Goal: Task Accomplishment & Management: Complete application form

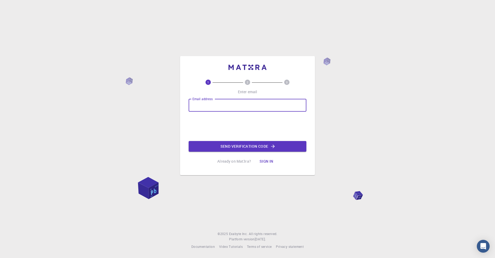
click at [223, 107] on input "Email address" at bounding box center [248, 105] width 118 height 13
type input "[EMAIL_ADDRESS][DOMAIN_NAME]"
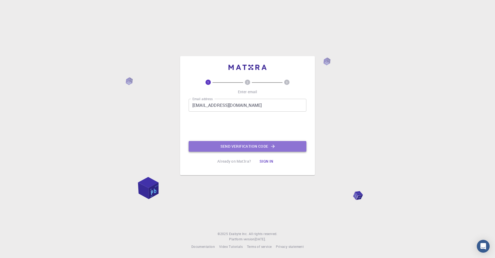
click at [256, 147] on button "Send verification code" at bounding box center [248, 146] width 118 height 11
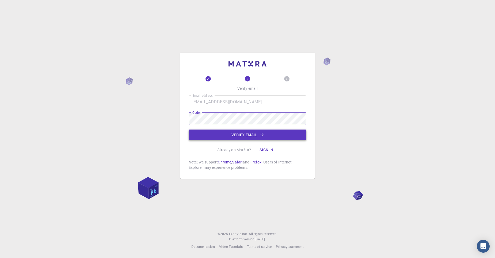
click at [225, 135] on button "Verify email" at bounding box center [248, 135] width 118 height 11
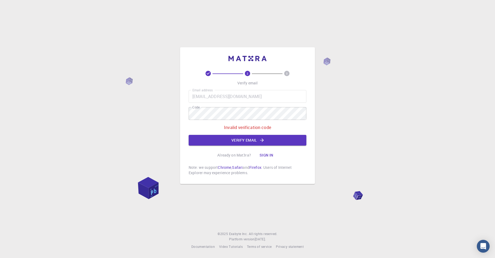
click at [215, 106] on div "Email address [EMAIL_ADDRESS][DOMAIN_NAME] Email address Code Code Invalid veri…" at bounding box center [248, 118] width 118 height 56
click at [179, 120] on div "2 3 Verify email Email address [EMAIL_ADDRESS][DOMAIN_NAME] Email address Code …" at bounding box center [247, 129] width 495 height 258
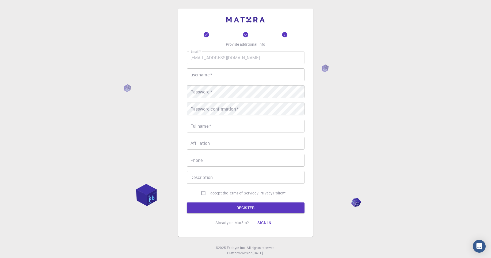
click at [208, 76] on input "username   *" at bounding box center [246, 74] width 118 height 13
type input "SnapAndSolve"
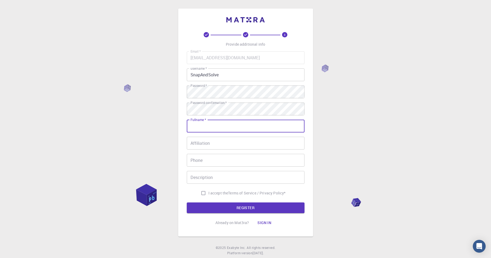
click at [210, 128] on input "Fullname   *" at bounding box center [246, 126] width 118 height 13
type input "SnapAndSolve"
click at [203, 193] on input "I accept the Terms of Service / Privacy Policy *" at bounding box center [203, 193] width 10 height 10
checkbox input "true"
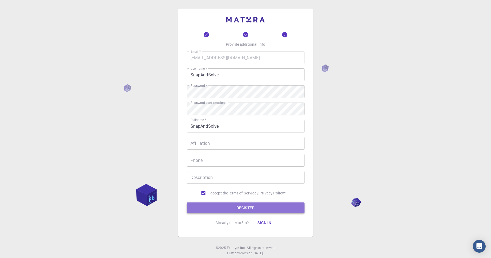
click at [221, 209] on button "REGISTER" at bounding box center [246, 208] width 118 height 11
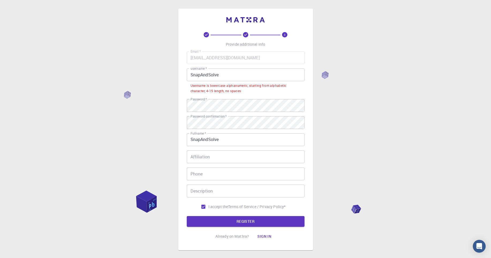
click at [193, 75] on input "SnapAndSolve" at bounding box center [246, 74] width 118 height 13
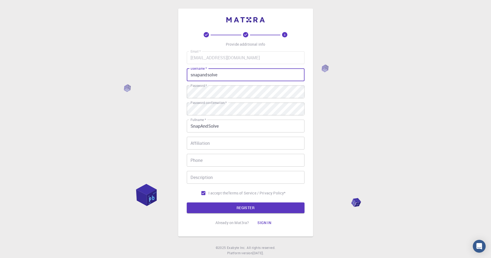
type input "snapandsolve"
click at [187, 203] on button "REGISTER" at bounding box center [246, 208] width 118 height 11
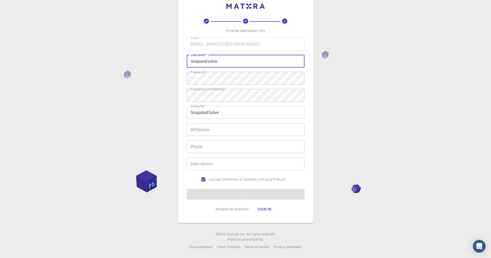
scroll to position [14, 0]
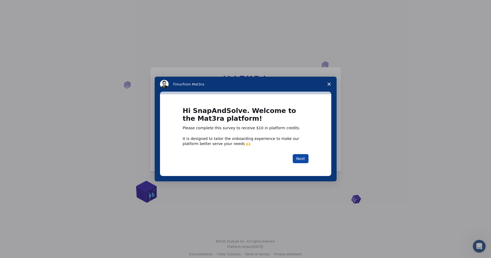
click at [299, 160] on button "Next" at bounding box center [301, 158] width 16 height 9
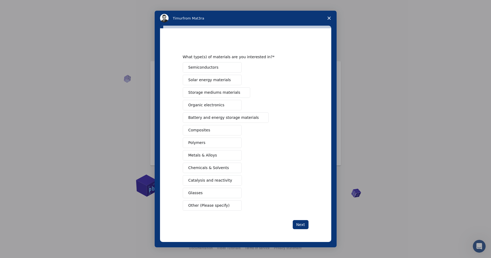
scroll to position [7, 0]
click at [300, 223] on button "Next" at bounding box center [301, 224] width 16 height 9
click at [221, 207] on span "Other (Please specify)" at bounding box center [208, 206] width 41 height 6
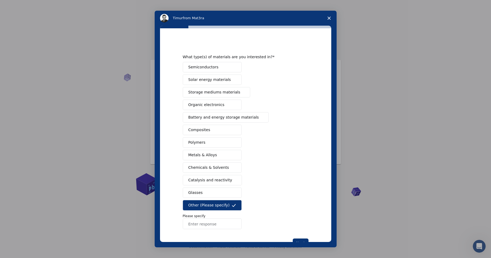
click at [198, 119] on span "Battery and energy storage materials" at bounding box center [223, 118] width 71 height 6
click at [212, 207] on span "Other (Please specify)" at bounding box center [208, 206] width 41 height 6
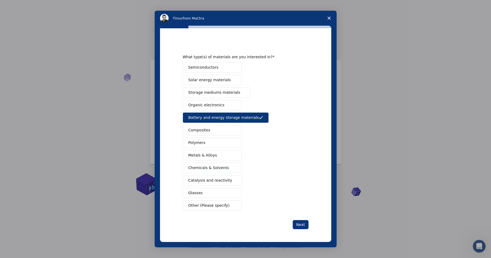
click at [223, 134] on button "Composites" at bounding box center [212, 130] width 59 height 10
click at [207, 133] on span "Composites" at bounding box center [199, 131] width 22 height 6
click at [203, 118] on span "Battery and energy storage materials" at bounding box center [223, 118] width 71 height 6
click at [216, 168] on span "Chemicals & Solvents" at bounding box center [208, 168] width 41 height 6
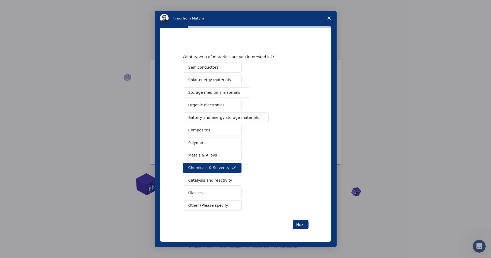
click at [227, 191] on button "Glasses" at bounding box center [212, 193] width 59 height 10
click at [223, 194] on button "Glasses" at bounding box center [212, 193] width 59 height 10
click at [207, 78] on span "Solar energy materials" at bounding box center [209, 80] width 43 height 6
click at [220, 171] on button "Chemicals & Solvents" at bounding box center [212, 168] width 59 height 10
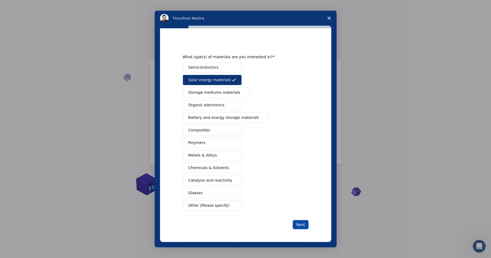
click at [297, 224] on button "Next" at bounding box center [301, 224] width 16 height 9
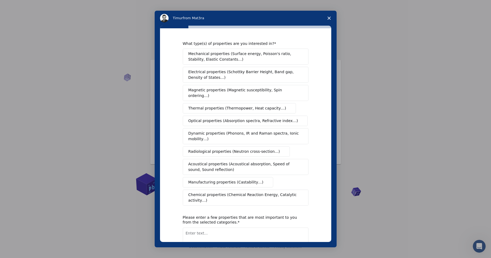
click at [235, 61] on span "Mechanical properties (Surface energy, Poisson's ratio, Stability, Elastic Cons…" at bounding box center [244, 56] width 112 height 11
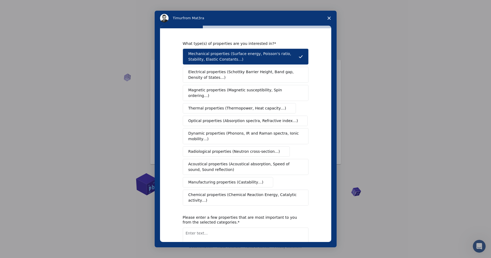
click at [261, 79] on span "Electrical properties (Schottky Barrier Height, Band gap, Density of States…)" at bounding box center [243, 74] width 111 height 11
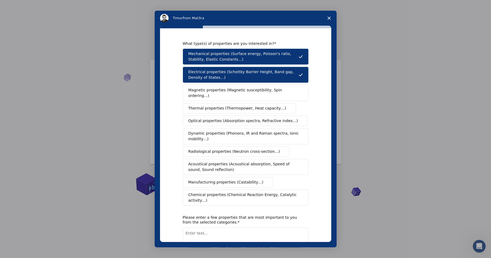
click at [236, 52] on span "Mechanical properties (Surface energy, Poisson's ratio, Stability, Elastic Cons…" at bounding box center [243, 56] width 110 height 11
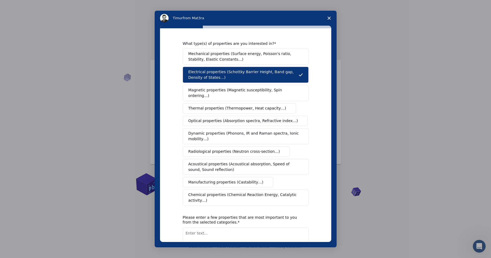
click at [229, 69] on button "Electrical properties (Schottky Barrier Height, Band gap, Density of States…)" at bounding box center [246, 75] width 126 height 16
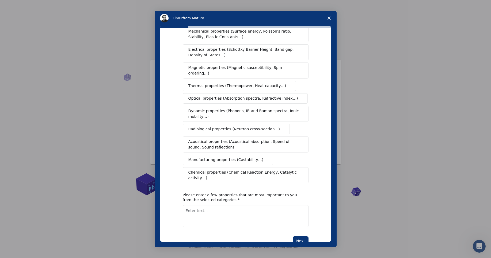
scroll to position [32, 0]
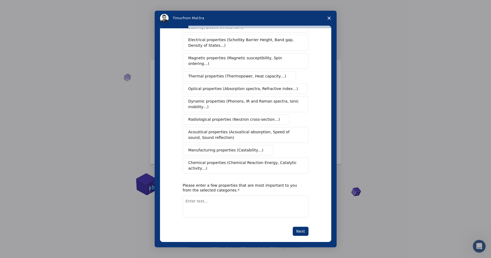
click at [218, 162] on span "Chemical properties (Chemical Reaction Energy, Catalytic activity…)" at bounding box center [243, 165] width 111 height 11
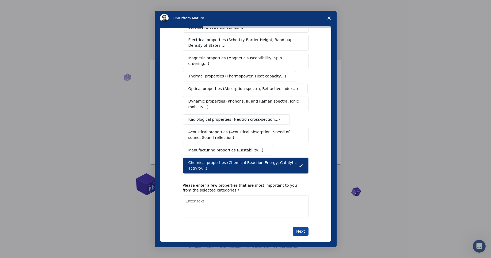
click at [296, 227] on button "Next" at bounding box center [301, 231] width 16 height 9
click at [267, 205] on textarea "Enter text..." at bounding box center [246, 207] width 126 height 22
click at [327, 20] on span "Close survey" at bounding box center [329, 18] width 15 height 15
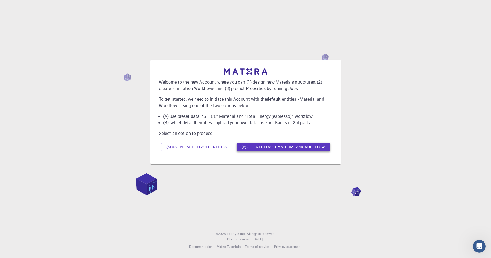
click at [258, 150] on button "(B) Select default material and workflow" at bounding box center [283, 147] width 94 height 9
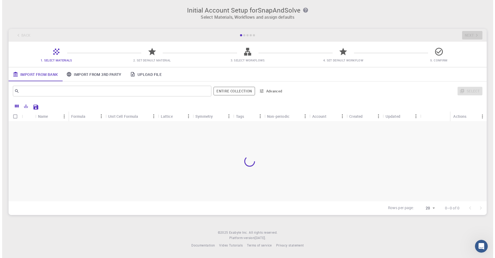
scroll to position [0, 0]
click at [87, 73] on link "Import From 3rd Party" at bounding box center [91, 74] width 63 height 14
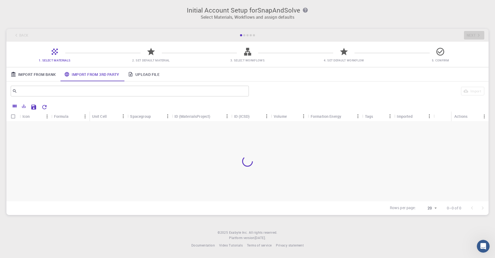
click at [149, 75] on link "Upload File" at bounding box center [144, 74] width 40 height 14
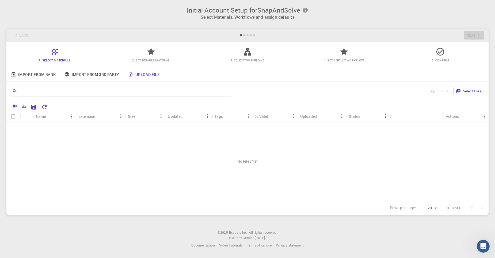
click at [45, 74] on link "Import From Bank" at bounding box center [32, 74] width 53 height 14
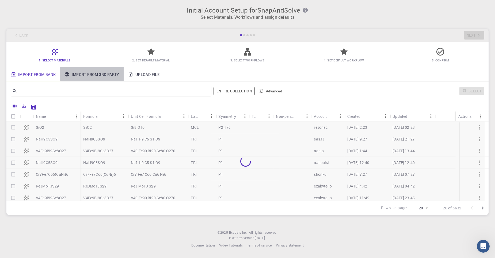
click at [92, 70] on link "Import From 3rd Party" at bounding box center [91, 74] width 63 height 14
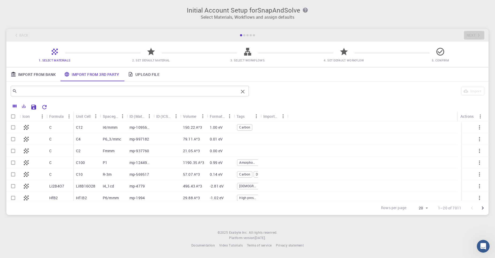
click at [95, 91] on input "text" at bounding box center [127, 90] width 221 height 7
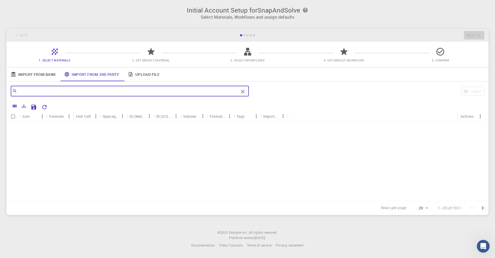
scroll to position [156, 0]
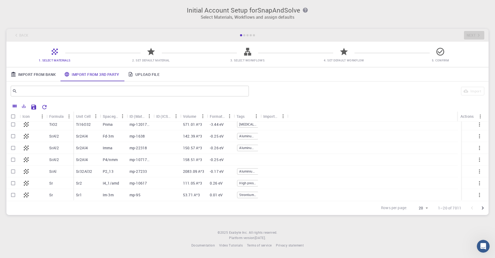
drag, startPoint x: 263, startPoint y: 26, endPoint x: 234, endPoint y: 20, distance: 29.7
click at [234, 20] on div "Initial Account Setup for SnapAndSolve Select Materials, Workflows and assign d…" at bounding box center [247, 111] width 495 height 222
drag, startPoint x: 273, startPoint y: 15, endPoint x: 202, endPoint y: 27, distance: 71.5
click at [222, 23] on div "Initial Account Setup for SnapAndSolve Select Materials, Workflows and assign d…" at bounding box center [247, 111] width 495 height 222
click at [146, 59] on span "2. Set Default Material" at bounding box center [150, 60] width 37 height 4
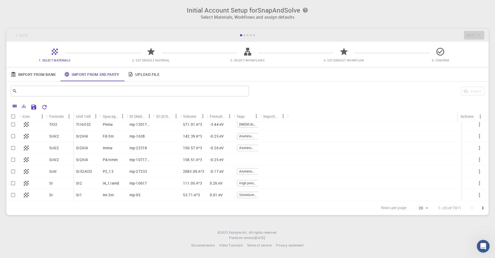
click at [159, 55] on span "2. Set Default Material" at bounding box center [151, 56] width 92 height 13
click at [155, 55] on icon at bounding box center [150, 51] width 9 height 9
click at [154, 54] on icon at bounding box center [150, 51] width 9 height 9
